Goal: Task Accomplishment & Management: Manage account settings

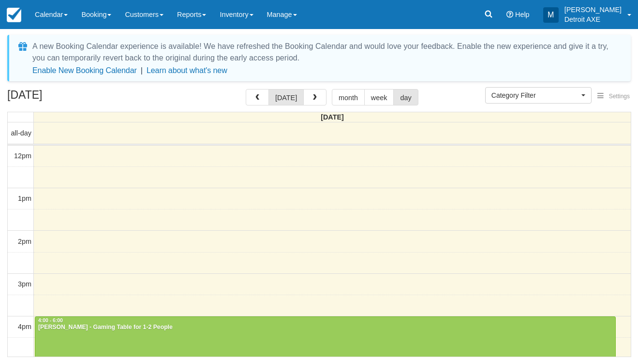
select select
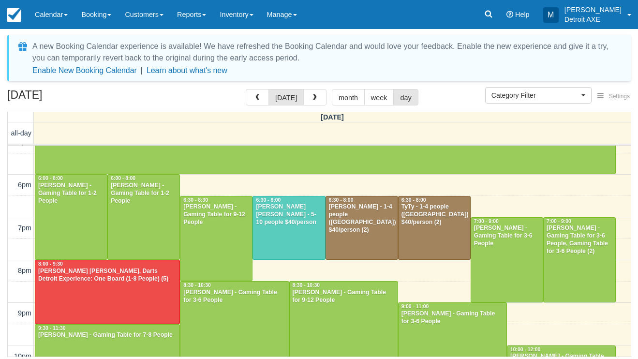
click at [128, 301] on div at bounding box center [107, 291] width 144 height 63
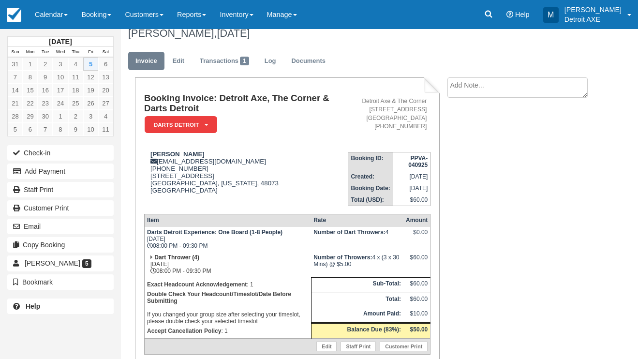
scroll to position [15, 0]
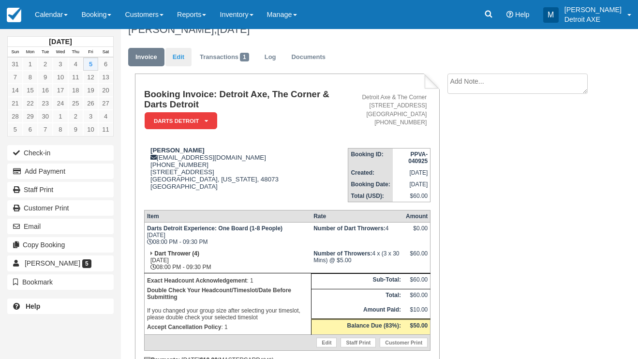
click at [180, 56] on link "Edit" at bounding box center [178, 57] width 26 height 19
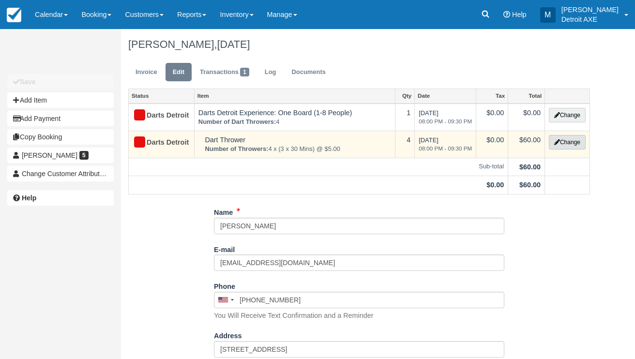
click at [554, 140] on icon "button" at bounding box center [557, 142] width 6 height 6
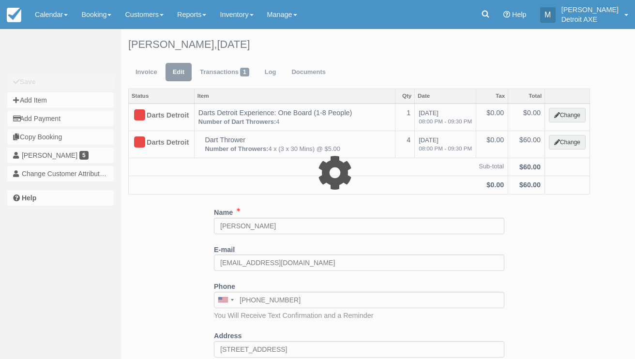
select select "52"
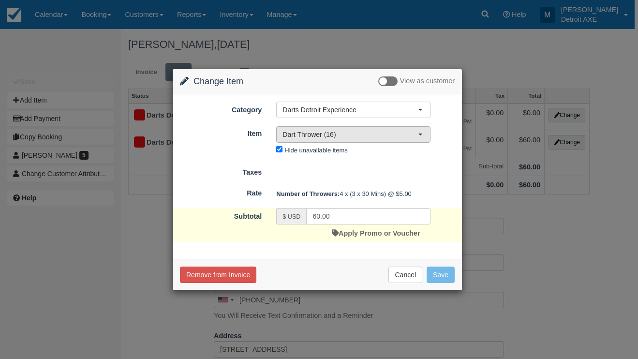
click at [371, 132] on span "Dart Thrower (16)" at bounding box center [350, 135] width 135 height 10
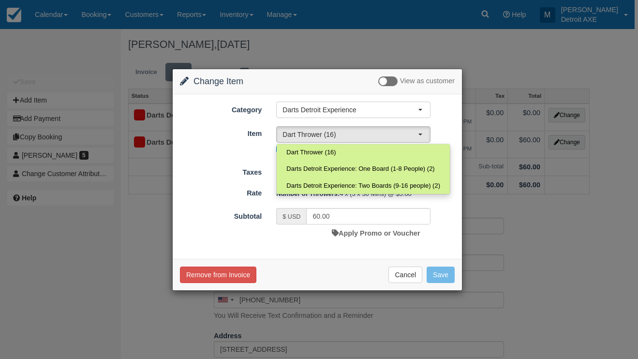
click at [446, 132] on div "Item Nothing selected Dart Thrower (16) Dart Thrower (16) Darts Detroit Experie…" at bounding box center [317, 141] width 289 height 32
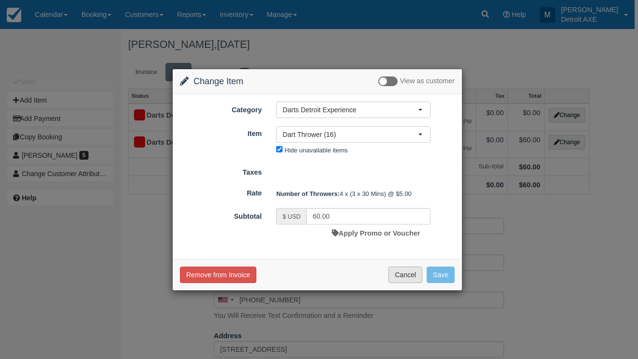
click at [408, 272] on button "Cancel" at bounding box center [406, 275] width 34 height 16
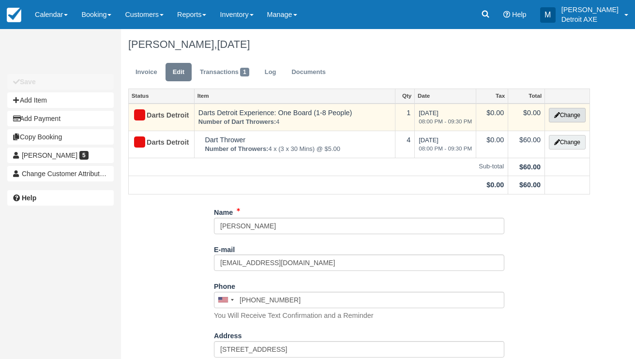
click at [568, 113] on button "Change" at bounding box center [567, 115] width 37 height 15
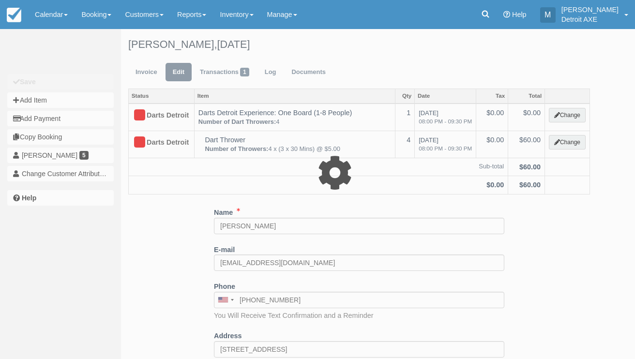
type input "0.00"
select select "22:30"
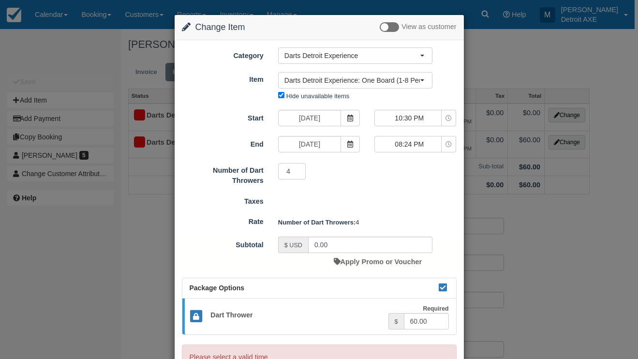
click at [487, 44] on div "Change Item Add Item View as customer Category Darts Detroit Experience [GEOGRA…" at bounding box center [319, 179] width 638 height 359
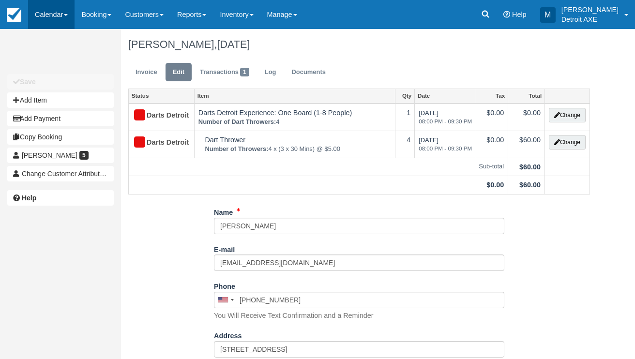
click at [68, 25] on link "Calendar" at bounding box center [51, 14] width 46 height 29
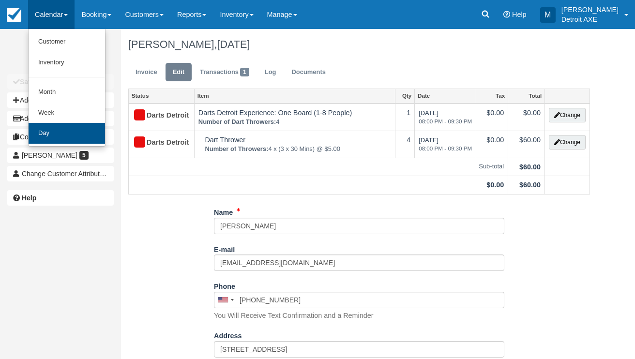
click at [67, 131] on link "Day" at bounding box center [67, 133] width 76 height 21
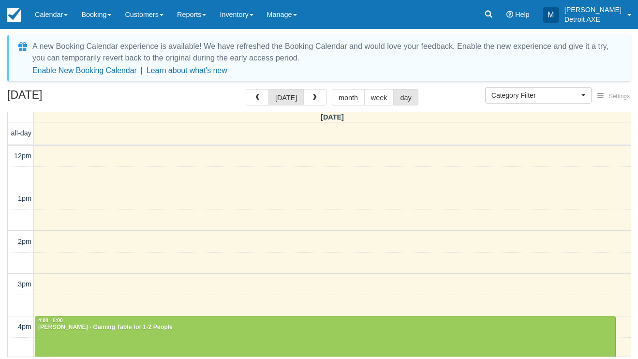
select select
